Goal: Communication & Community: Answer question/provide support

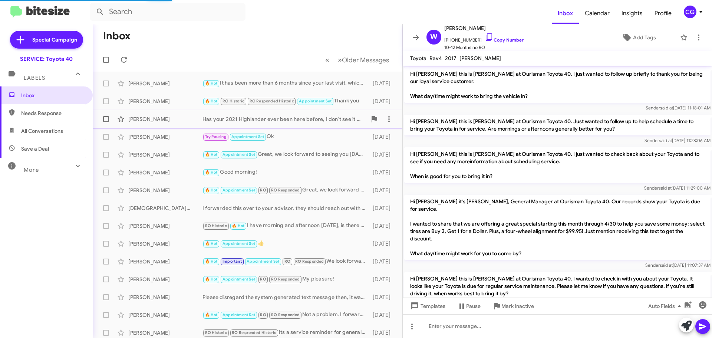
scroll to position [524, 0]
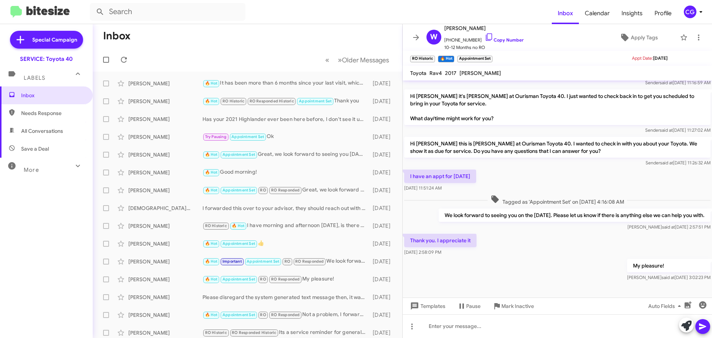
click at [695, 10] on div "CG" at bounding box center [690, 12] width 13 height 13
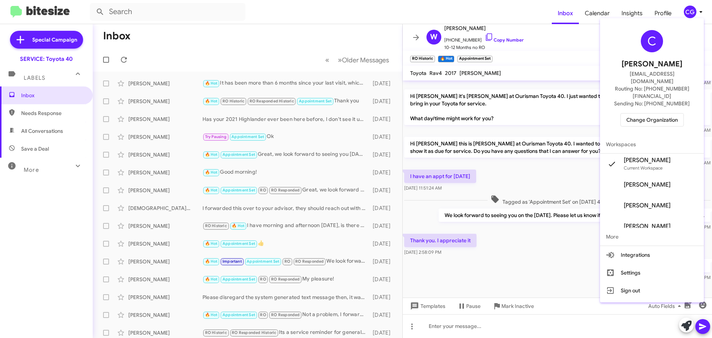
click at [655, 113] on span "Change Organization" at bounding box center [652, 119] width 52 height 13
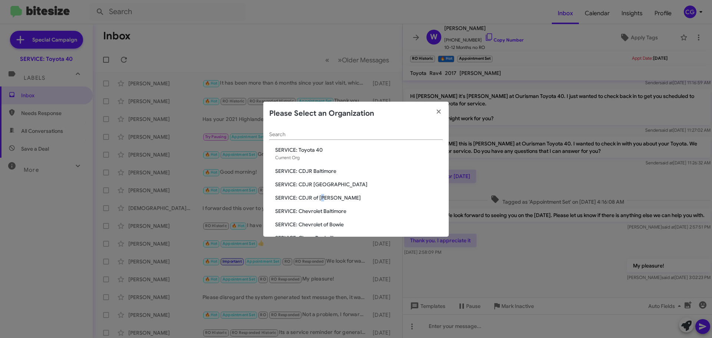
click at [324, 198] on span "SERVICE: CDJR of [PERSON_NAME]" at bounding box center [359, 197] width 168 height 7
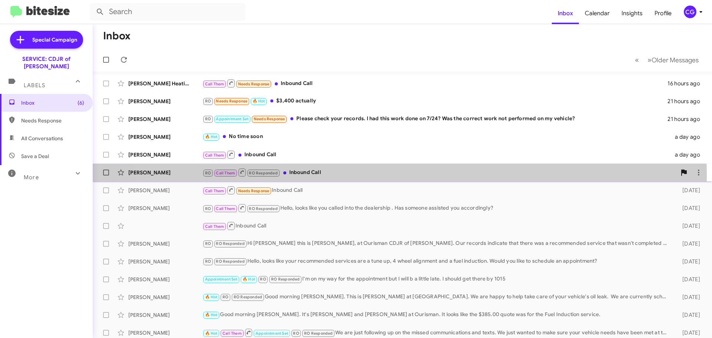
click at [374, 175] on div "RO Call Them RO Responded Inbound Call" at bounding box center [439, 172] width 474 height 9
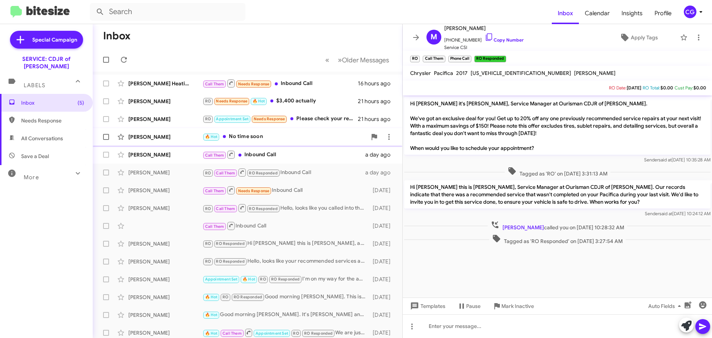
click at [282, 142] on div "[PERSON_NAME] 🔥 Hot No time soon a day ago" at bounding box center [248, 136] width 298 height 15
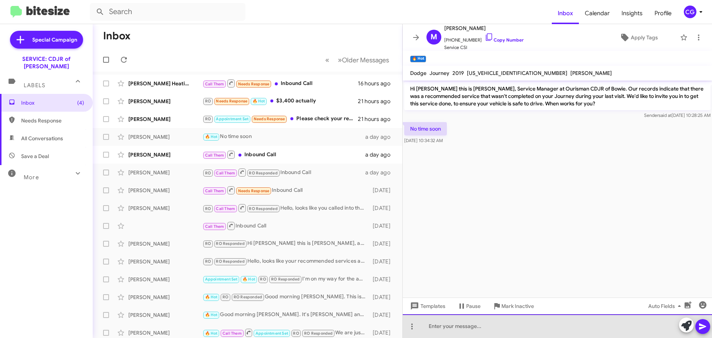
click at [511, 327] on div at bounding box center [557, 326] width 309 height 24
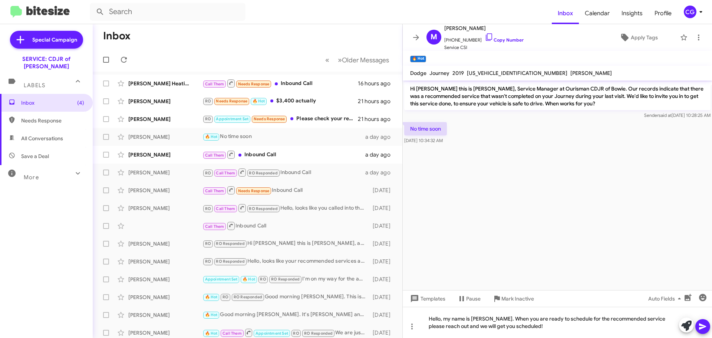
click at [492, 75] on span "[US_VEHICLE_IDENTIFICATION_NUMBER]" at bounding box center [517, 73] width 100 height 7
click at [492, 74] on span "[US_VEHICLE_IDENTIFICATION_NUMBER]" at bounding box center [517, 73] width 100 height 7
click at [493, 73] on span "[US_VEHICLE_IDENTIFICATION_NUMBER]" at bounding box center [517, 73] width 100 height 7
copy span "[US_VEHICLE_IDENTIFICATION_NUMBER]"
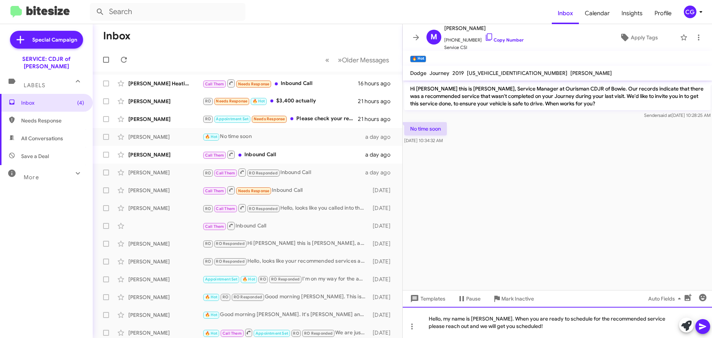
click at [555, 330] on div "Hello, my name is [PERSON_NAME]. When you are ready to schedule for the recomme…" at bounding box center [557, 322] width 309 height 31
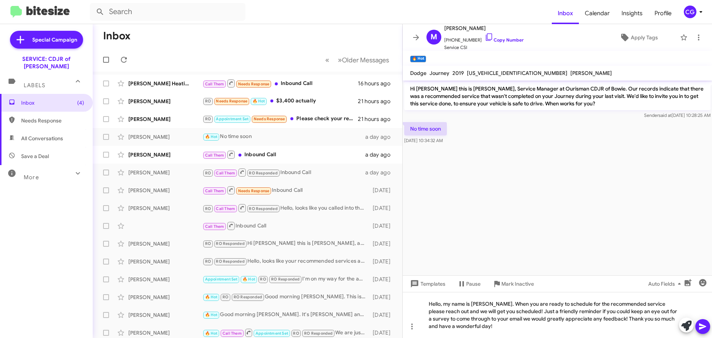
click at [705, 330] on icon at bounding box center [702, 326] width 9 height 9
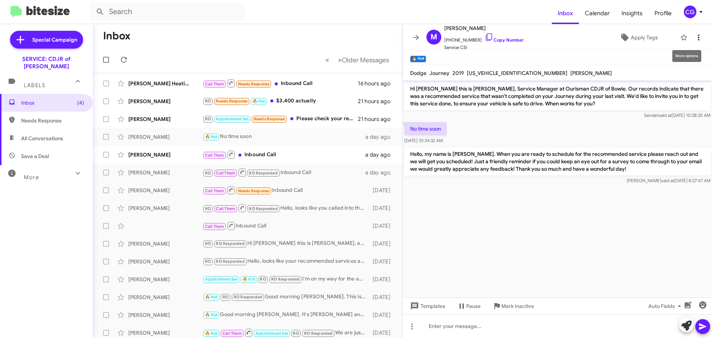
click at [697, 39] on span at bounding box center [698, 37] width 15 height 9
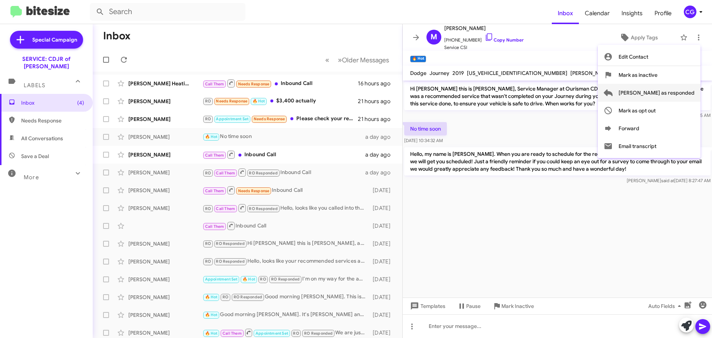
click at [689, 94] on span "[PERSON_NAME] as responded" at bounding box center [656, 93] width 76 height 18
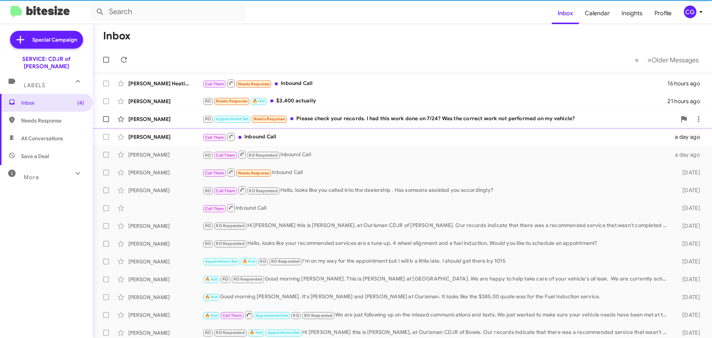
click at [312, 117] on div "RO Appointment Set Needs Response Please check your records. I had this work do…" at bounding box center [439, 119] width 474 height 9
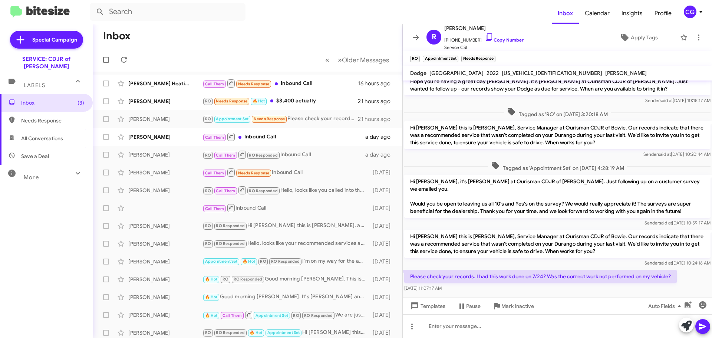
scroll to position [107, 0]
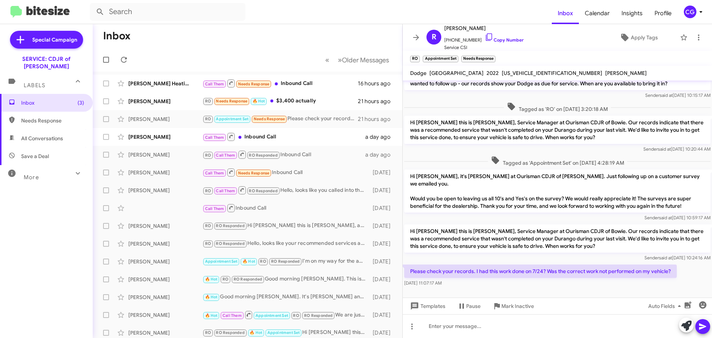
click at [502, 73] on span "[US_VEHICLE_IDENTIFICATION_NUMBER]" at bounding box center [552, 73] width 100 height 7
click at [502, 75] on span "[US_VEHICLE_IDENTIFICATION_NUMBER]" at bounding box center [552, 73] width 100 height 7
copy span "[US_VEHICLE_IDENTIFICATION_NUMBER]"
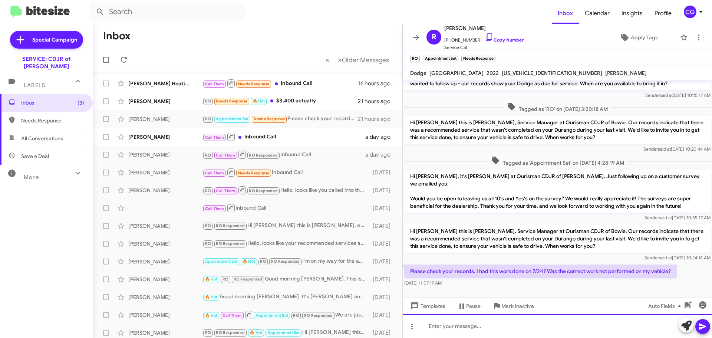
click at [501, 329] on div at bounding box center [557, 326] width 309 height 24
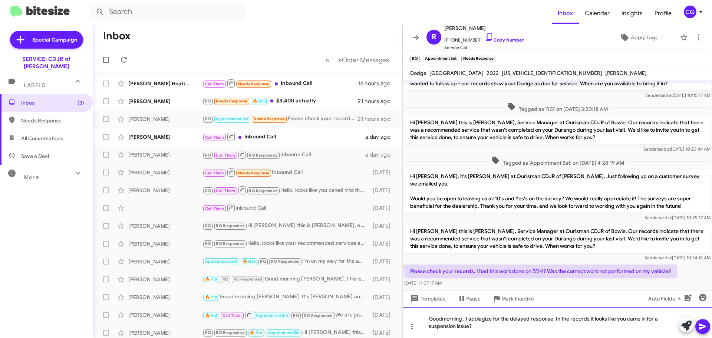
click at [516, 330] on div "Goodmorning , I apolagize for the delayed response. In the records it looks lik…" at bounding box center [557, 322] width 309 height 31
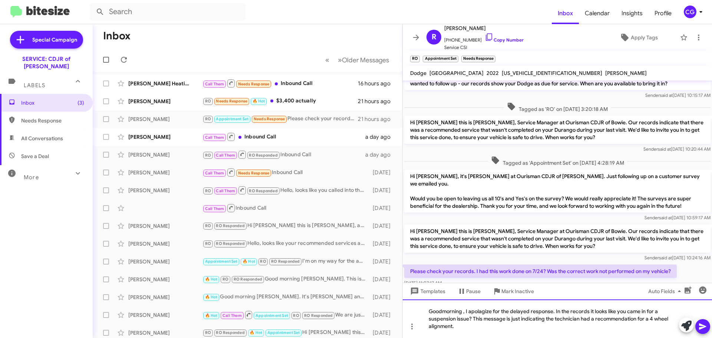
click at [484, 313] on div "Goodmorning , I apolagize for the delayed response. In the records it looks lik…" at bounding box center [557, 318] width 309 height 39
drag, startPoint x: 449, startPoint y: 311, endPoint x: 444, endPoint y: 311, distance: 4.8
click at [444, 311] on mat-tooltip-component "Pause Conversation" at bounding box center [468, 309] width 50 height 22
click at [571, 311] on div "Good morning , I apologize for the delayed response. In the records it looks li…" at bounding box center [557, 318] width 309 height 39
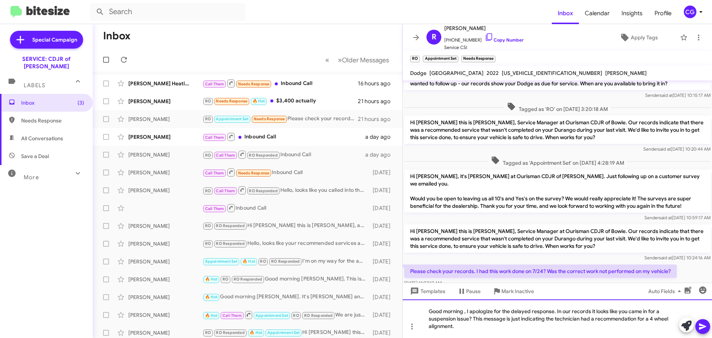
click at [480, 327] on div "Good morning , I apologize for the delayed response. In our records it looks li…" at bounding box center [557, 318] width 309 height 39
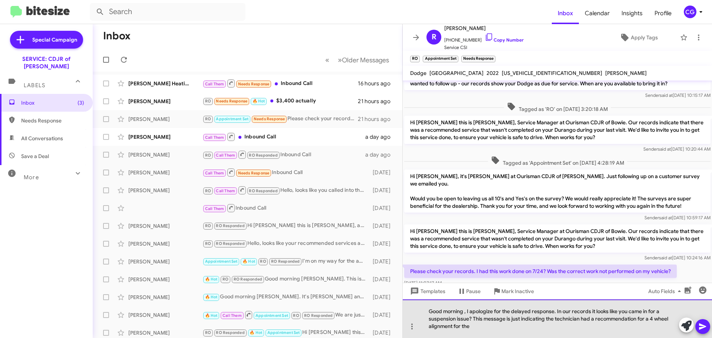
click at [491, 331] on div "Good morning , I apologize for the delayed response. In our records it looks li…" at bounding box center [557, 318] width 309 height 39
drag, startPoint x: 644, startPoint y: 318, endPoint x: 582, endPoint y: 317, distance: 61.9
click at [582, 317] on div "Good morning , I apologize for the delayed response. In our records it looks li…" at bounding box center [557, 318] width 309 height 39
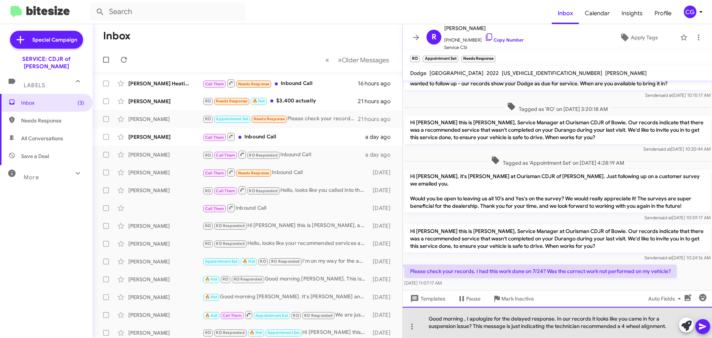
click at [670, 327] on div "Good morning , I apologize for the delayed response. In our records it looks li…" at bounding box center [557, 322] width 309 height 31
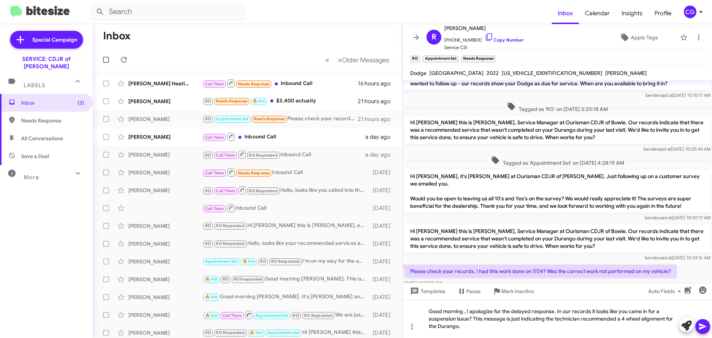
click at [702, 329] on icon at bounding box center [702, 326] width 9 height 9
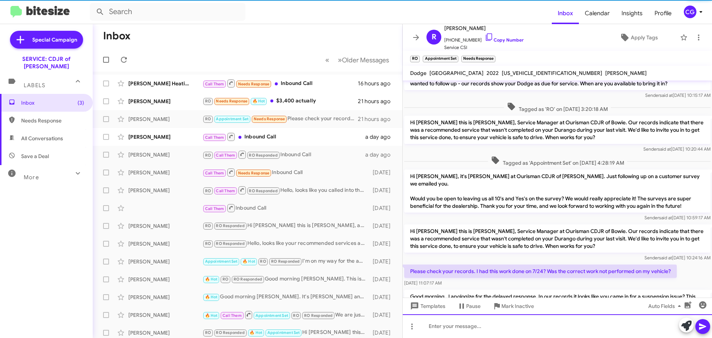
scroll to position [0, 0]
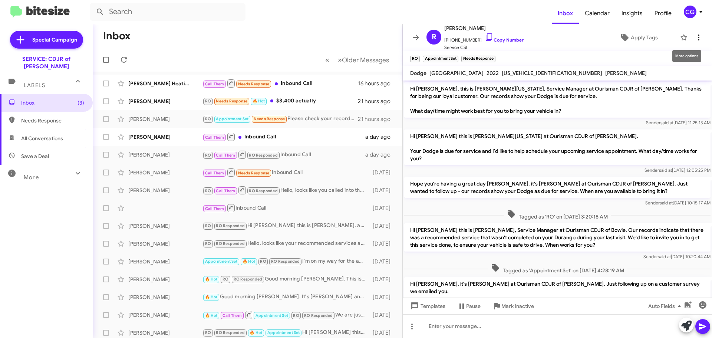
click at [691, 33] on button at bounding box center [698, 37] width 15 height 15
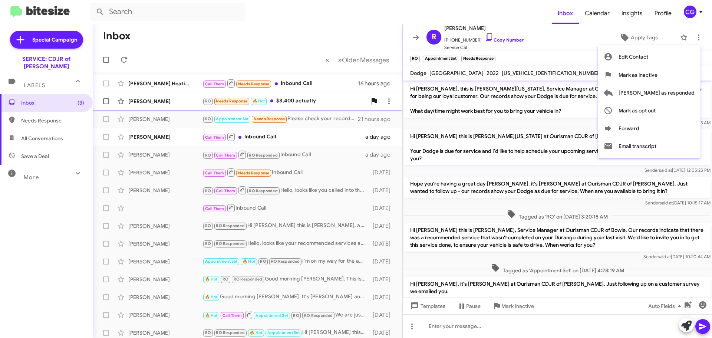
drag, startPoint x: 688, startPoint y: 95, endPoint x: 679, endPoint y: 96, distance: 8.6
click at [686, 95] on span "[PERSON_NAME] as responded" at bounding box center [656, 93] width 76 height 18
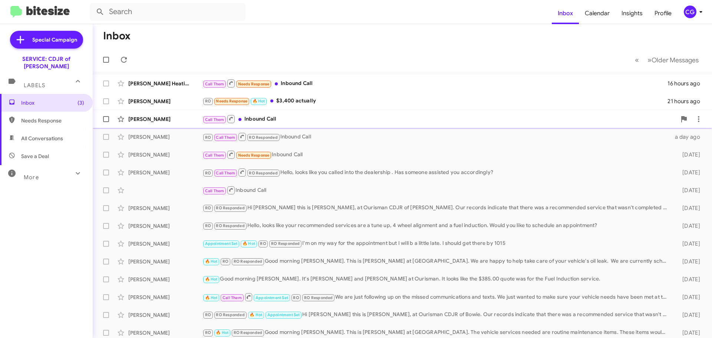
click at [284, 117] on div "Call Them Inbound Call" at bounding box center [439, 118] width 474 height 9
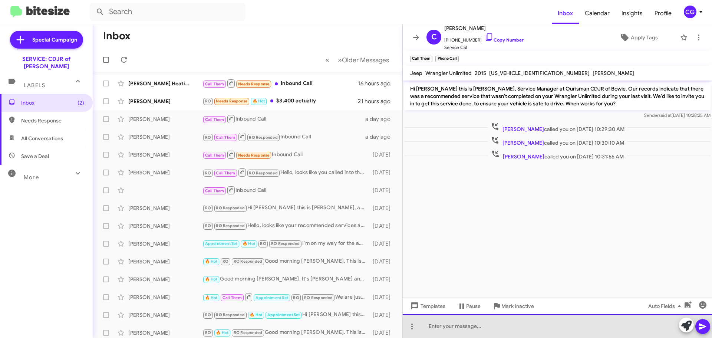
click at [494, 329] on div at bounding box center [557, 326] width 309 height 24
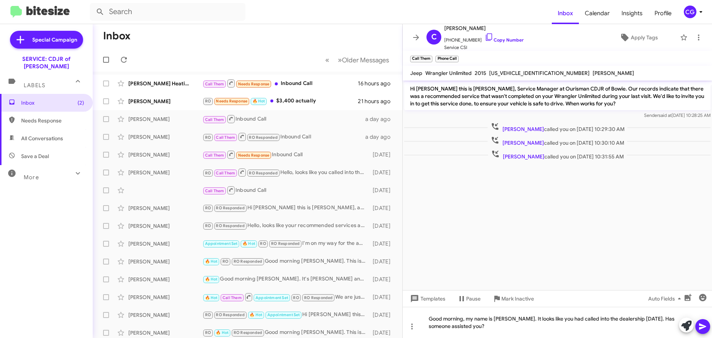
click at [701, 325] on icon at bounding box center [702, 326] width 7 height 6
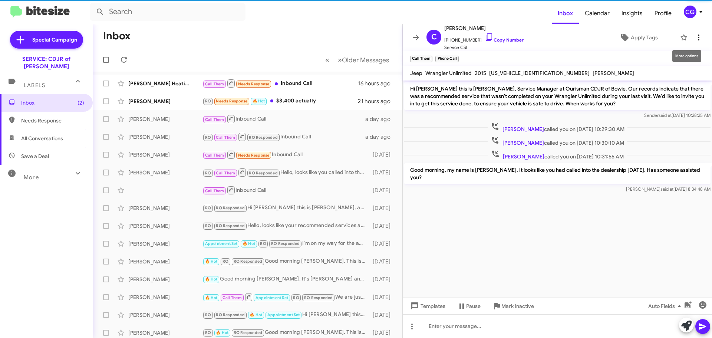
click at [694, 36] on icon at bounding box center [698, 37] width 9 height 9
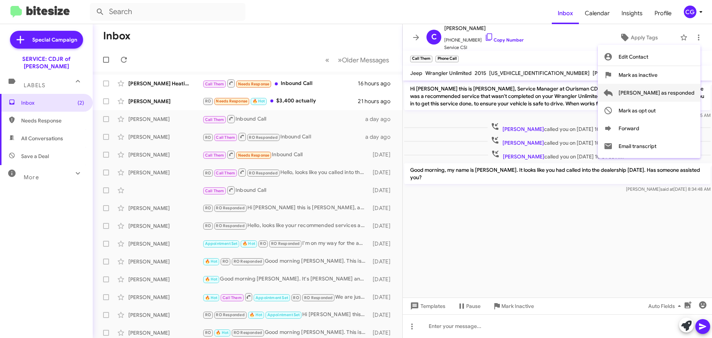
click at [689, 91] on span "[PERSON_NAME] as responded" at bounding box center [656, 93] width 76 height 18
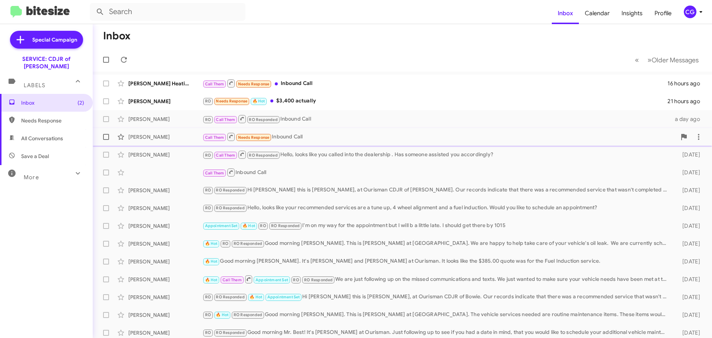
click at [318, 136] on div "Call Them Needs Response Inbound Call" at bounding box center [439, 136] width 474 height 9
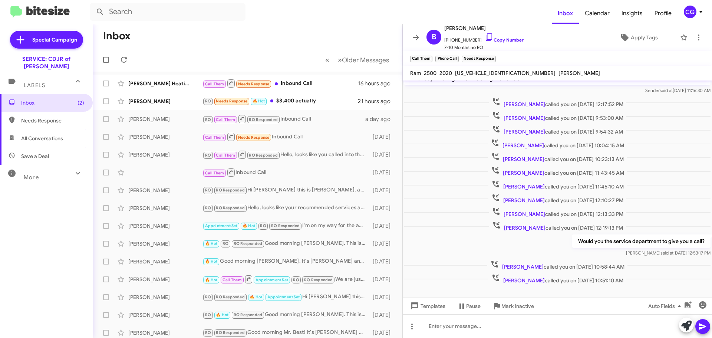
scroll to position [115, 0]
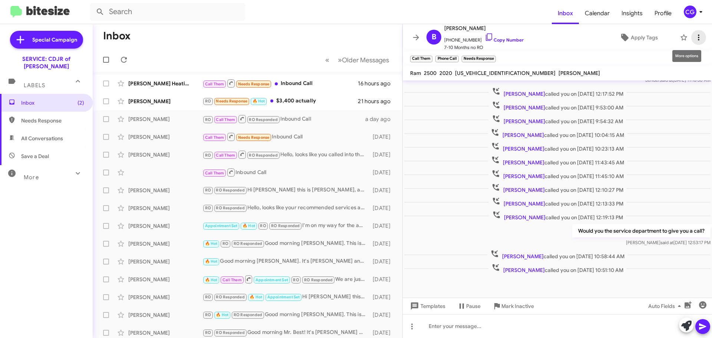
click at [697, 32] on button at bounding box center [698, 37] width 15 height 15
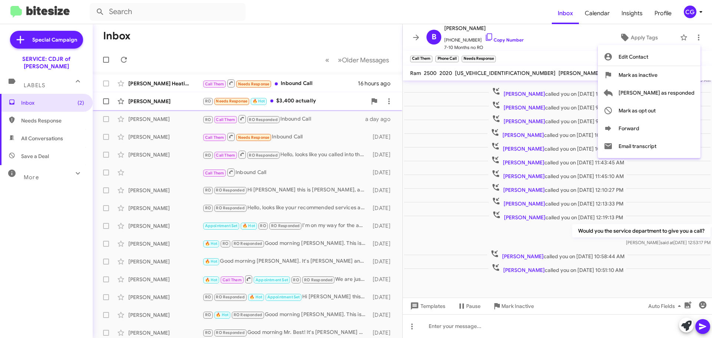
drag, startPoint x: 684, startPoint y: 92, endPoint x: 676, endPoint y: 93, distance: 8.2
click at [684, 92] on span "[PERSON_NAME] as responded" at bounding box center [656, 93] width 76 height 18
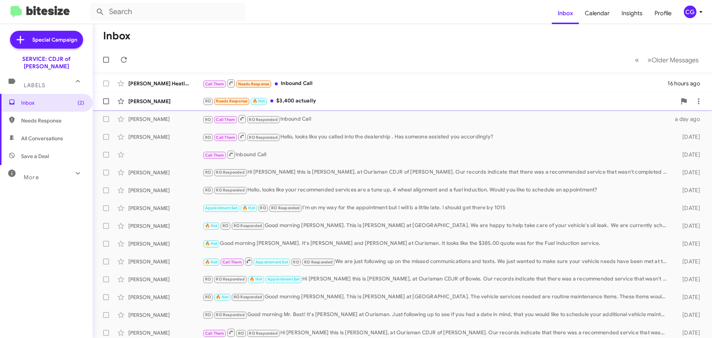
click at [354, 104] on div "RO Needs Response 🔥 Hot $3,400 actually" at bounding box center [439, 101] width 474 height 9
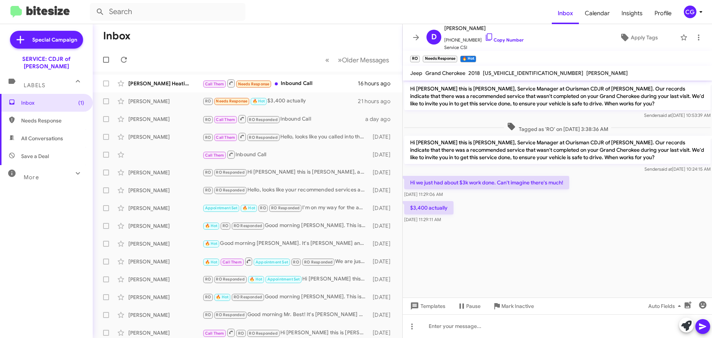
click at [503, 74] on span "[US_VEHICLE_IDENTIFICATION_NUMBER]" at bounding box center [533, 73] width 100 height 7
click at [503, 73] on span "[US_VEHICLE_IDENTIFICATION_NUMBER]" at bounding box center [533, 73] width 100 height 7
copy span "[US_VEHICLE_IDENTIFICATION_NUMBER]"
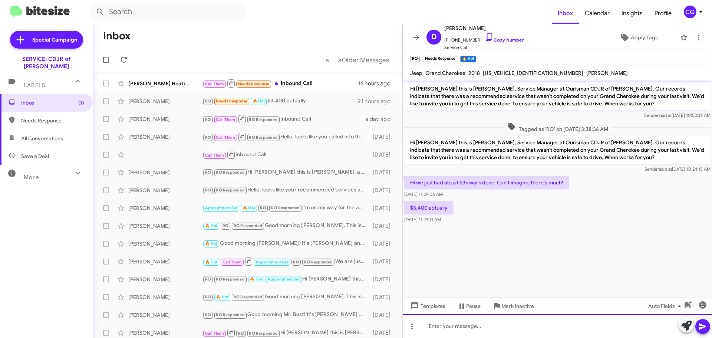
click at [479, 331] on div at bounding box center [557, 326] width 309 height 24
click at [498, 327] on div "Good morning ," at bounding box center [557, 326] width 309 height 24
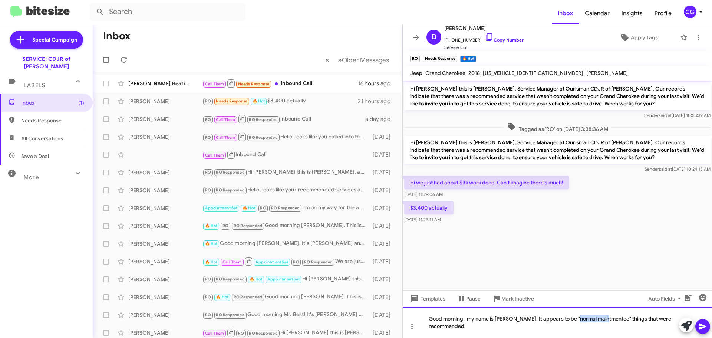
drag, startPoint x: 583, startPoint y: 314, endPoint x: 623, endPoint y: 329, distance: 42.3
click at [623, 329] on div "Good morning , my name is [PERSON_NAME]. It appears to be "normal maintmentce" …" at bounding box center [557, 322] width 309 height 31
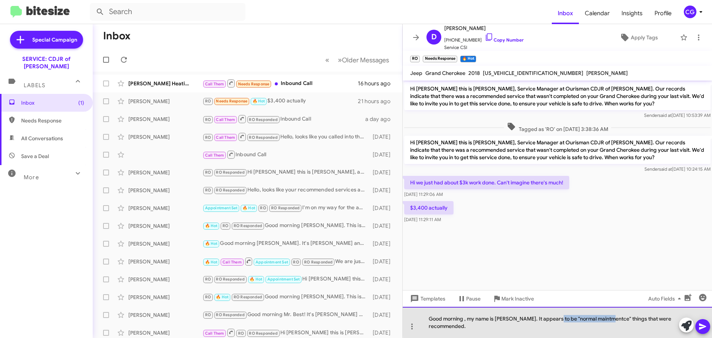
drag, startPoint x: 611, startPoint y: 318, endPoint x: 556, endPoint y: 322, distance: 55.0
click at [556, 322] on div "Good morning , my name is [PERSON_NAME]. It appears to be "normal maintmentce" …" at bounding box center [557, 322] width 309 height 31
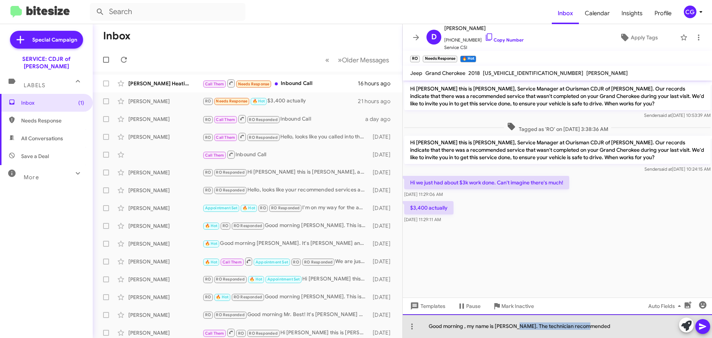
drag, startPoint x: 613, startPoint y: 322, endPoint x: 517, endPoint y: 331, distance: 96.8
click at [518, 333] on div "Good morning , my name is [PERSON_NAME]. The technician recommended" at bounding box center [557, 326] width 309 height 24
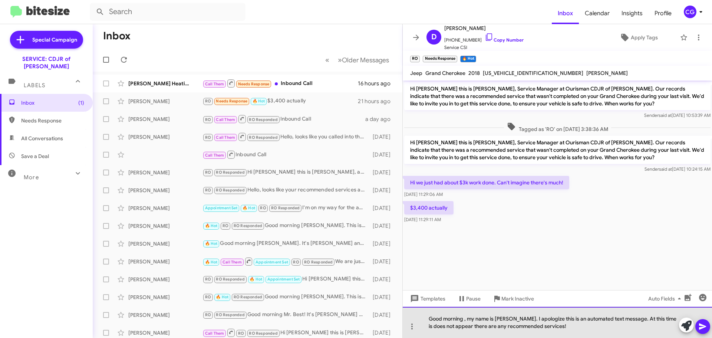
drag, startPoint x: 558, startPoint y: 319, endPoint x: 576, endPoint y: 327, distance: 19.3
click at [559, 320] on div "Good morning , my name is [PERSON_NAME]. I apologize this is an automated text …" at bounding box center [557, 322] width 309 height 31
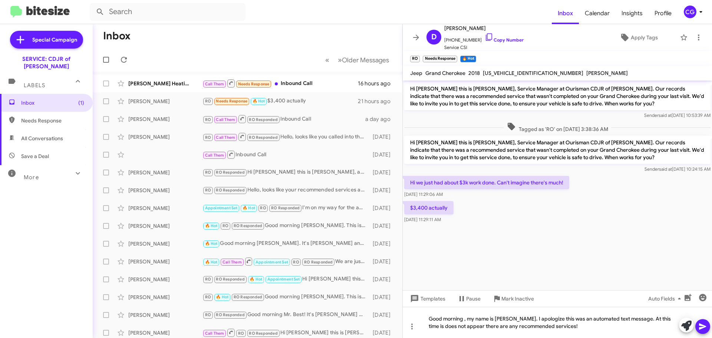
click at [702, 325] on icon at bounding box center [702, 326] width 7 height 6
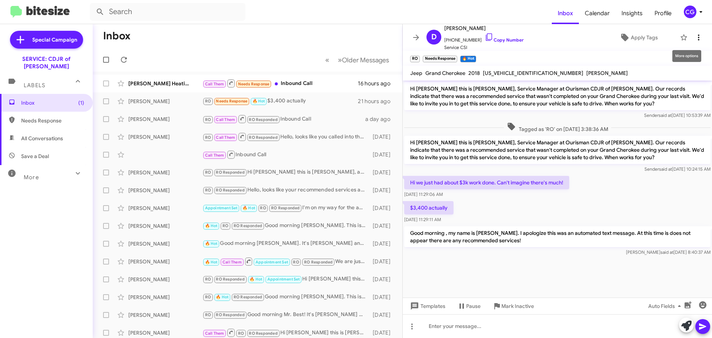
click at [699, 40] on span at bounding box center [698, 37] width 15 height 9
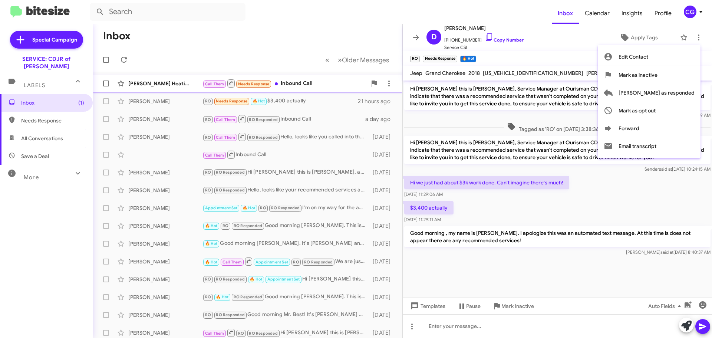
click at [688, 90] on span "[PERSON_NAME] as responded" at bounding box center [656, 93] width 76 height 18
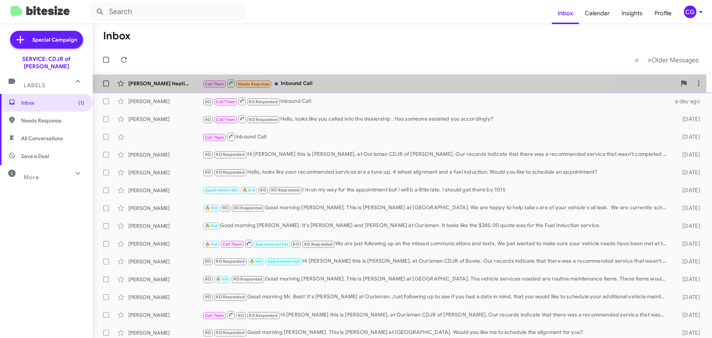
click at [330, 83] on div "Call Them Needs Response Inbound Call" at bounding box center [439, 83] width 474 height 9
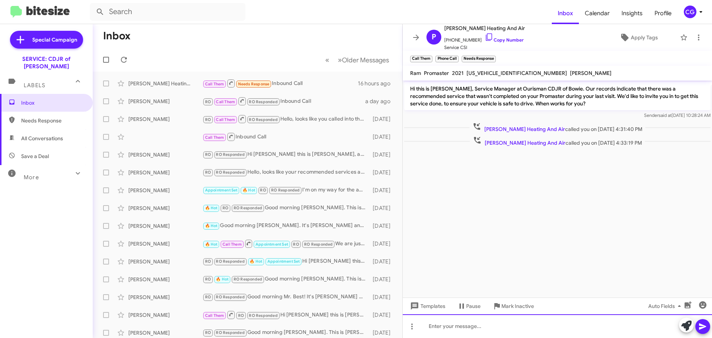
click at [568, 333] on div at bounding box center [557, 326] width 309 height 24
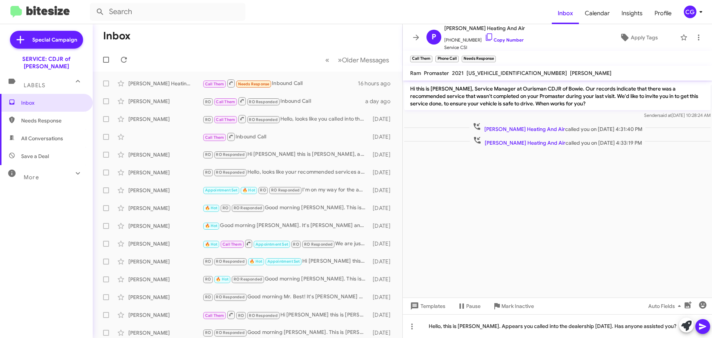
click at [702, 325] on icon at bounding box center [702, 326] width 7 height 6
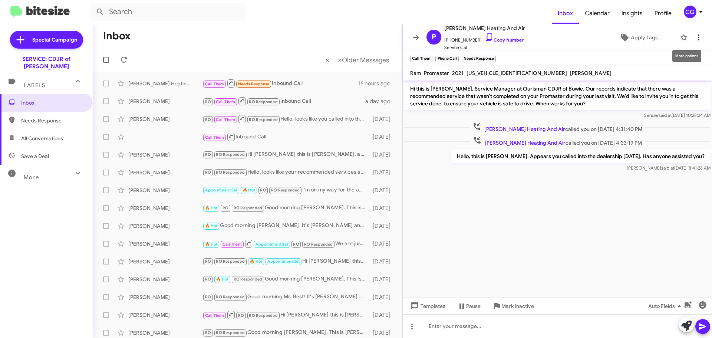
click at [696, 37] on icon at bounding box center [698, 37] width 9 height 9
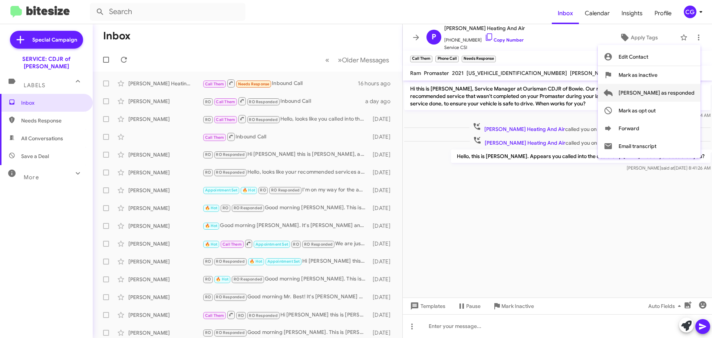
click at [694, 94] on span "[PERSON_NAME] as responded" at bounding box center [656, 93] width 76 height 18
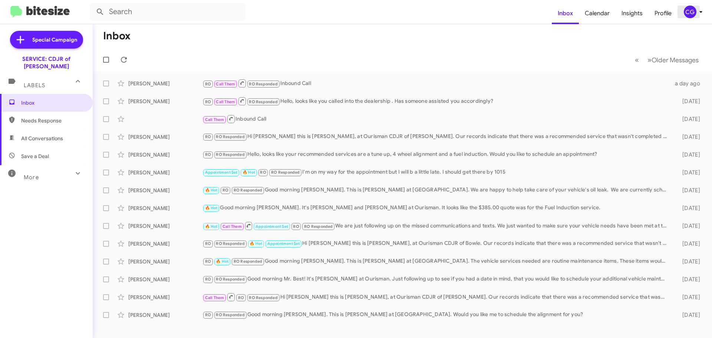
click at [689, 11] on div "CG" at bounding box center [690, 12] width 13 height 13
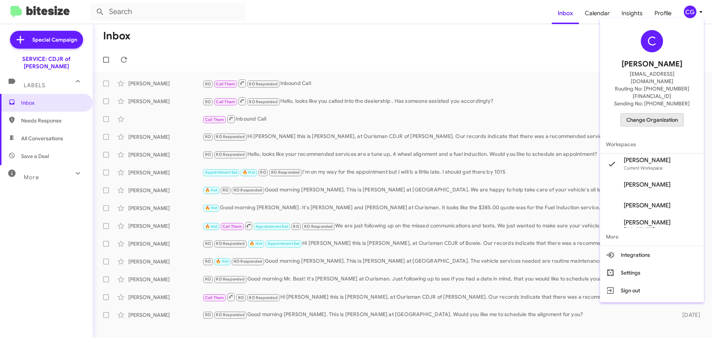
click at [668, 113] on span "Change Organization" at bounding box center [652, 119] width 52 height 13
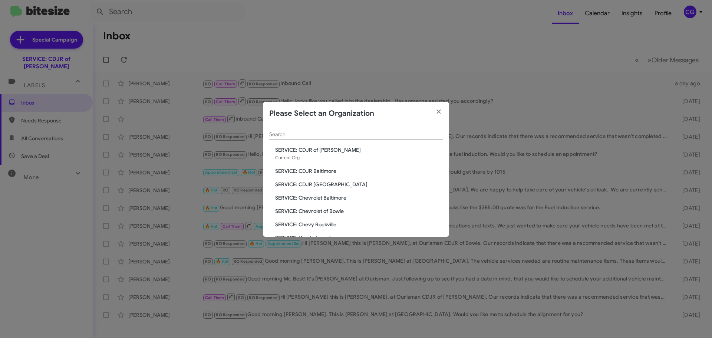
click at [343, 202] on div "Search SERVICE: CDJR of Bowie Current Org SERVICE: CDJR Baltimore SERVICE: CDJR…" at bounding box center [355, 180] width 185 height 111
click at [342, 196] on span "SERVICE: Chevrolet Baltimore" at bounding box center [359, 197] width 168 height 7
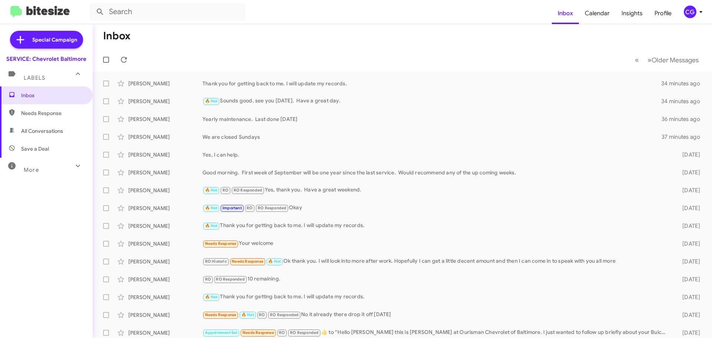
drag, startPoint x: 695, startPoint y: 9, endPoint x: 700, endPoint y: 10, distance: 5.3
click at [697, 9] on span "CG" at bounding box center [694, 12] width 22 height 13
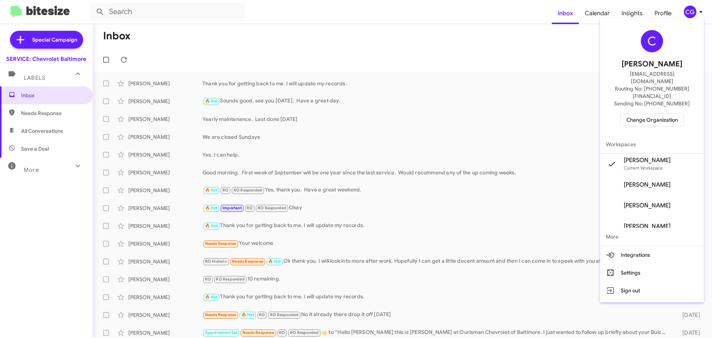
click at [677, 113] on span "Change Organization" at bounding box center [652, 119] width 52 height 13
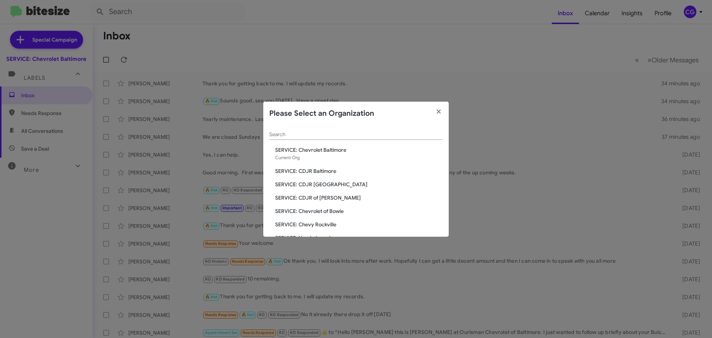
click at [330, 198] on span "SERVICE: CDJR of [PERSON_NAME]" at bounding box center [359, 197] width 168 height 7
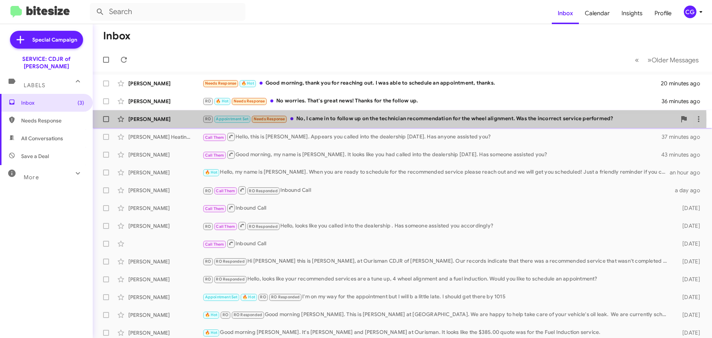
click at [322, 120] on div "RO Appointment Set Needs Response No, I came in to follow up on the technician …" at bounding box center [439, 119] width 474 height 9
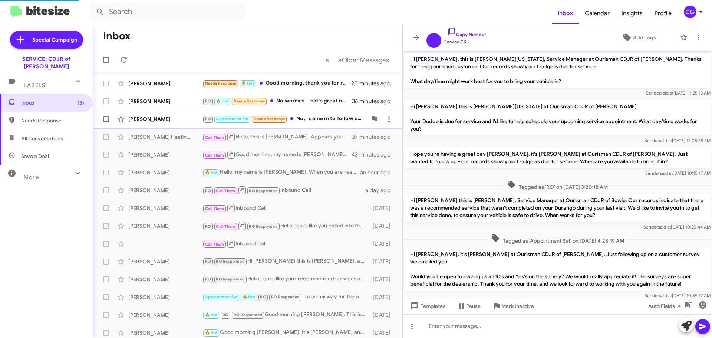
scroll to position [147, 0]
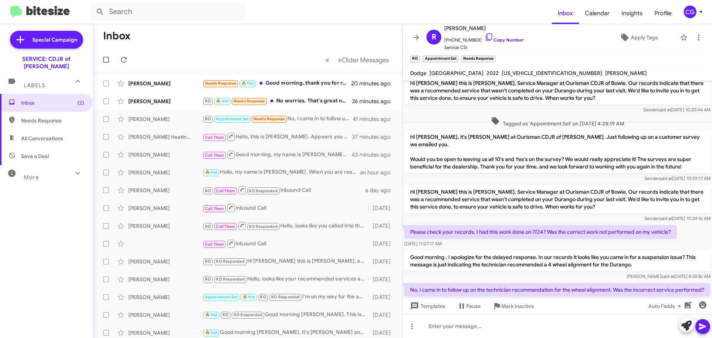
click at [502, 72] on span "[US_VEHICLE_IDENTIFICATION_NUMBER]" at bounding box center [552, 73] width 100 height 7
copy span "[US_VEHICLE_IDENTIFICATION_NUMBER]"
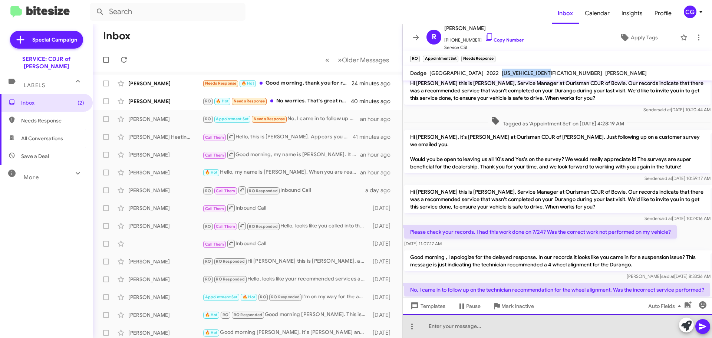
click at [505, 325] on div at bounding box center [557, 326] width 309 height 24
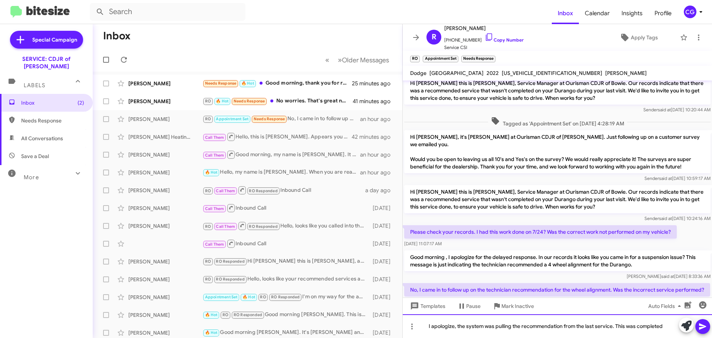
click at [669, 331] on div "I apologize, the system was pulling the recommendation from the last service. T…" at bounding box center [557, 326] width 309 height 24
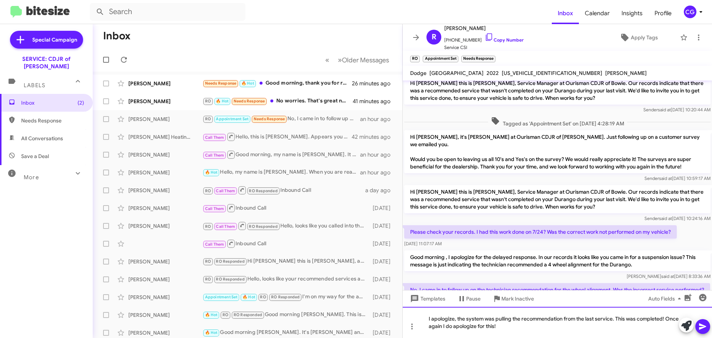
click at [515, 327] on div "I apologize, the system was pulling the recommendation from the last service. T…" at bounding box center [557, 322] width 309 height 31
click at [705, 326] on icon at bounding box center [702, 326] width 7 height 6
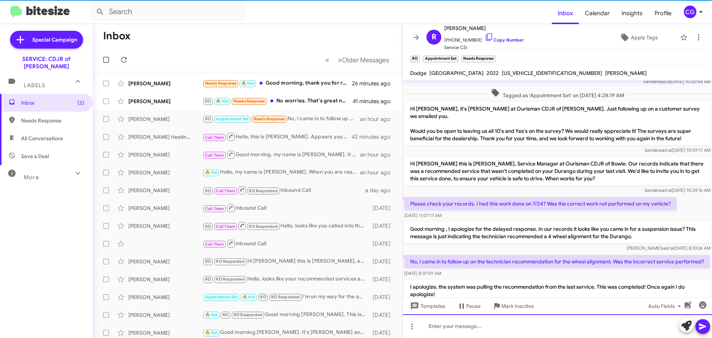
scroll to position [211, 0]
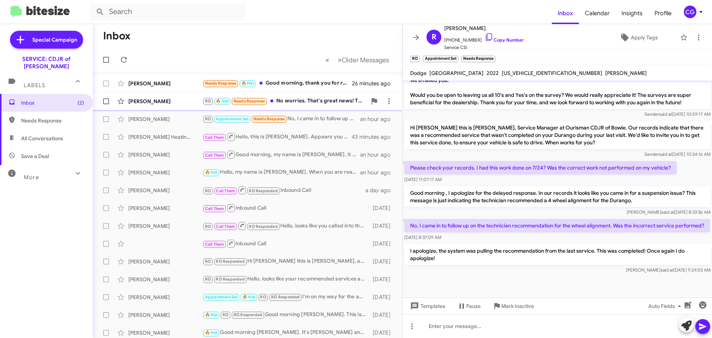
click at [338, 105] on div "RO 🔥 Hot Needs Response No worries. That's great news! Thanks for the follow up." at bounding box center [284, 101] width 164 height 9
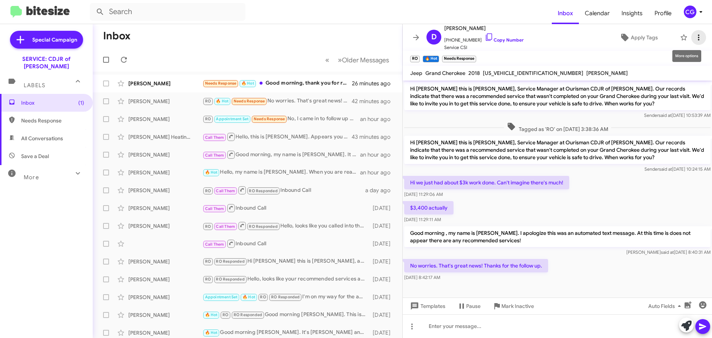
click at [694, 34] on icon at bounding box center [698, 37] width 9 height 9
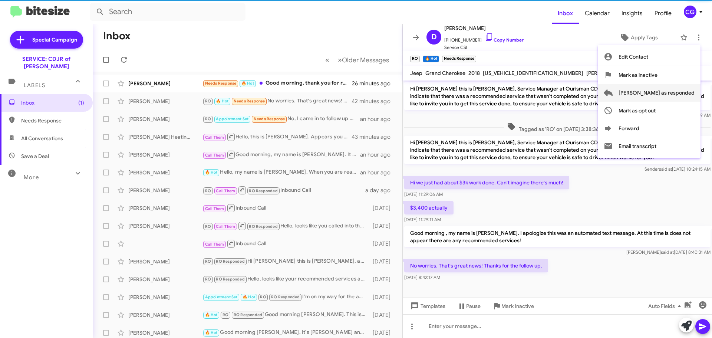
click at [685, 95] on span "[PERSON_NAME] as responded" at bounding box center [656, 93] width 76 height 18
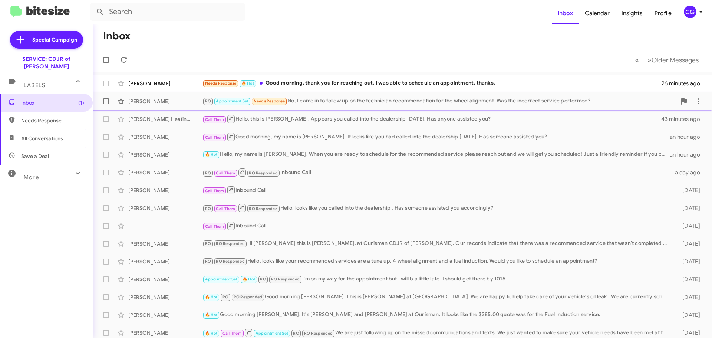
click at [331, 104] on div "RO Appointment Set Needs Response No, I came in to follow up on the technician …" at bounding box center [439, 101] width 474 height 9
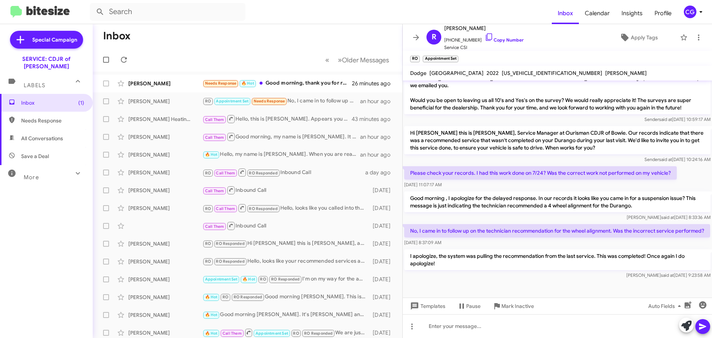
scroll to position [211, 0]
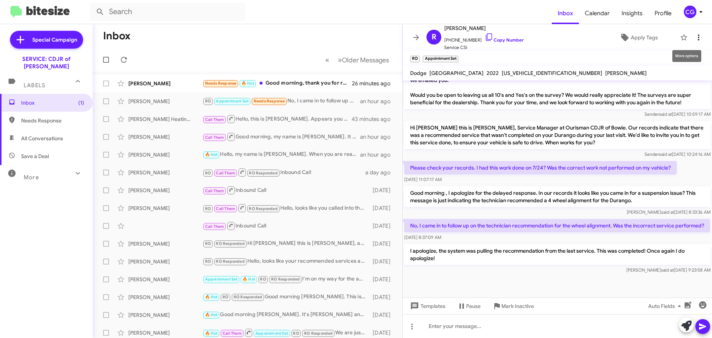
click at [694, 34] on icon at bounding box center [698, 37] width 9 height 9
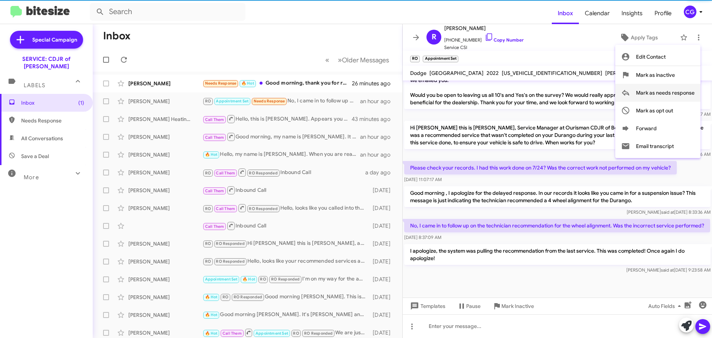
click at [688, 90] on span "Mark as needs response" at bounding box center [665, 93] width 59 height 18
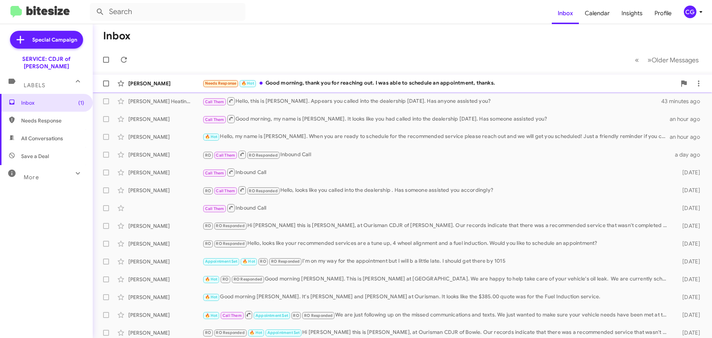
click at [388, 82] on div "Needs Response 🔥 Hot Good morning, thank you for reaching out. I was able to sc…" at bounding box center [439, 83] width 474 height 9
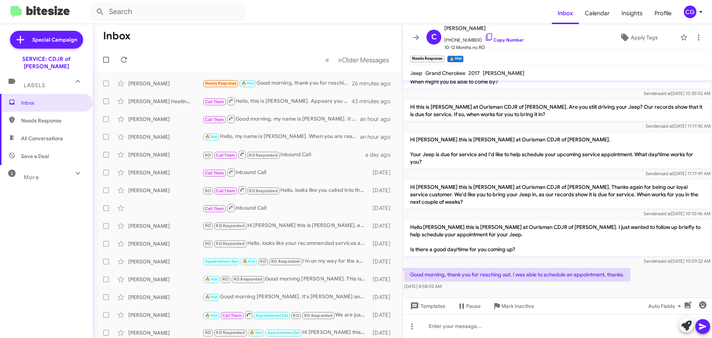
scroll to position [57, 0]
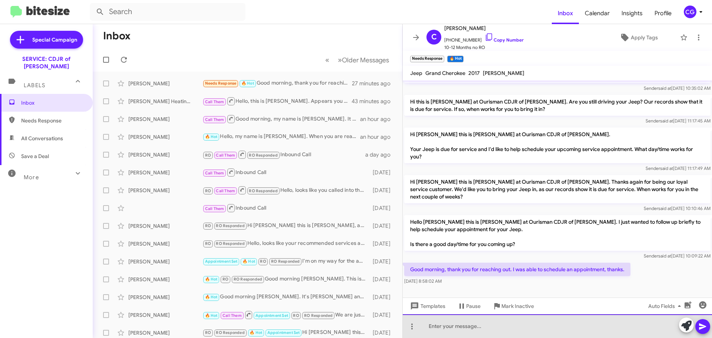
click at [494, 327] on div at bounding box center [557, 326] width 309 height 24
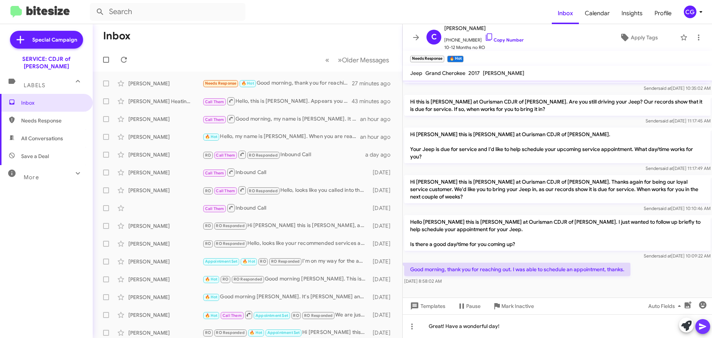
click at [706, 324] on icon at bounding box center [702, 326] width 9 height 9
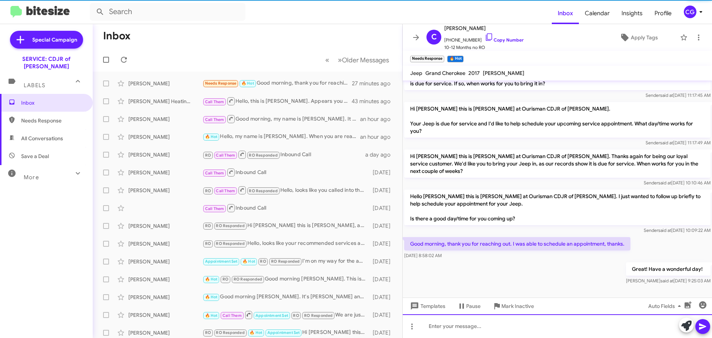
scroll to position [84, 0]
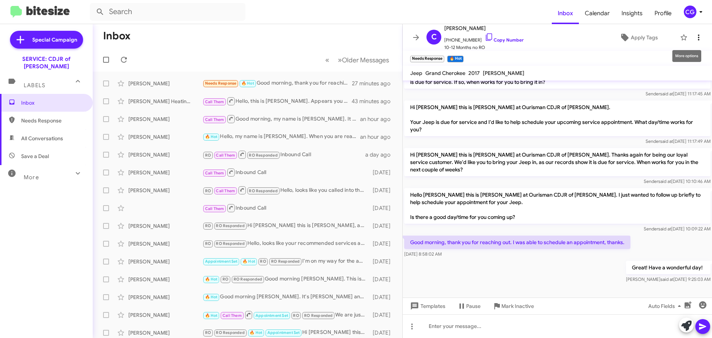
click at [694, 39] on icon at bounding box center [698, 37] width 9 height 9
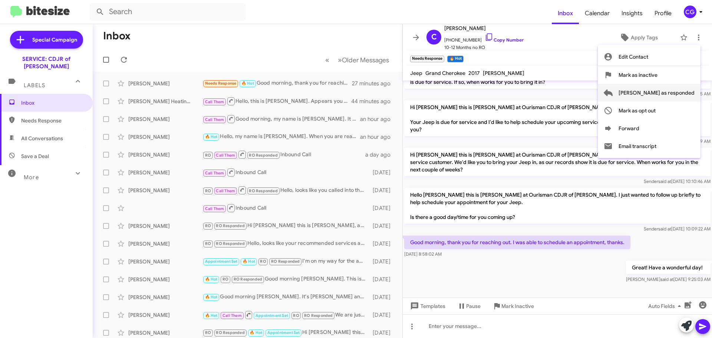
click at [684, 92] on span "[PERSON_NAME] as responded" at bounding box center [656, 93] width 76 height 18
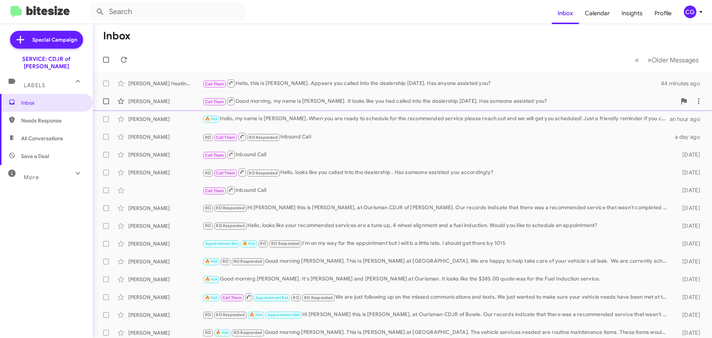
drag, startPoint x: 652, startPoint y: 90, endPoint x: 644, endPoint y: 104, distance: 16.1
drag, startPoint x: 644, startPoint y: 104, endPoint x: 542, endPoint y: 55, distance: 113.6
click at [560, 56] on mat-toolbar-row "« Previous » Next Older Messages" at bounding box center [402, 60] width 619 height 24
